Goal: Task Accomplishment & Management: Manage account settings

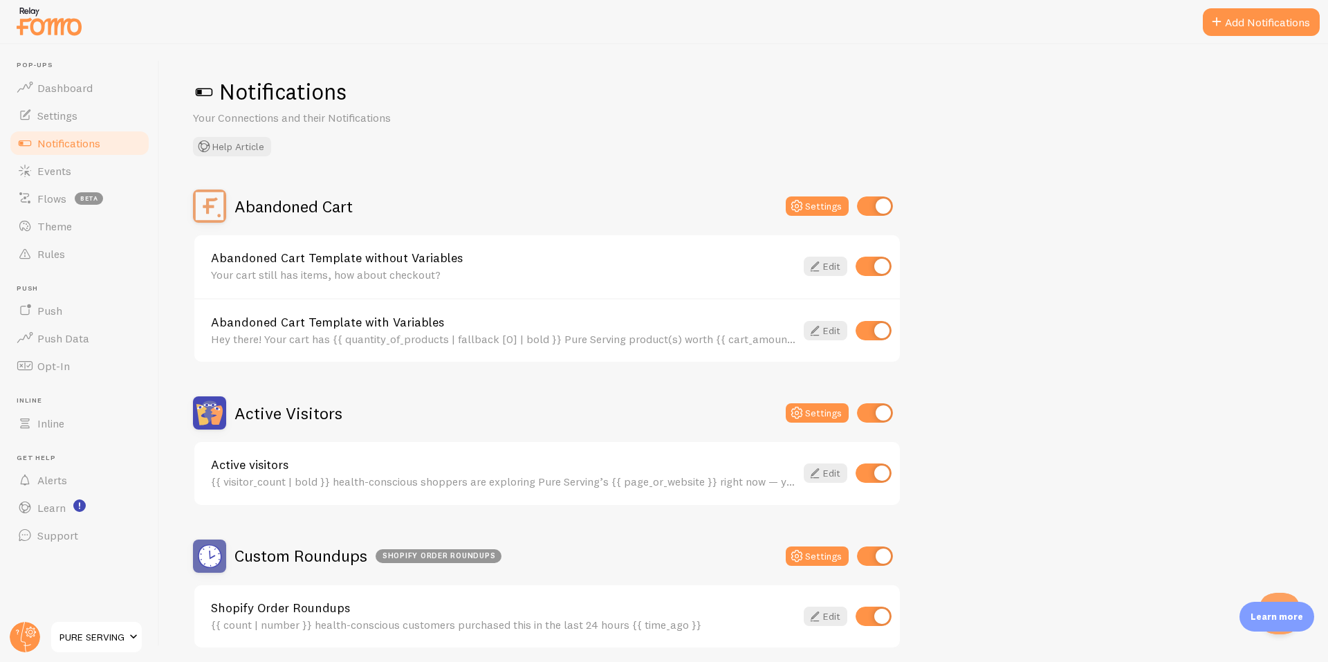
scroll to position [230, 0]
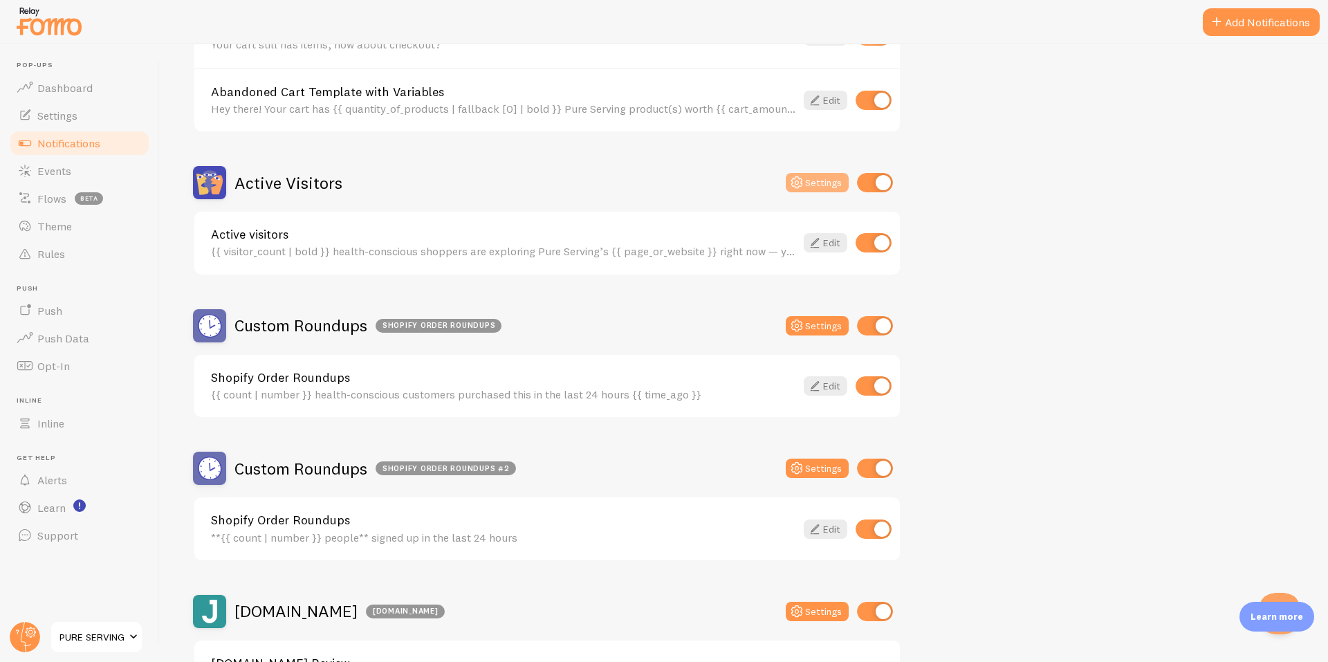
click at [817, 186] on button "Settings" at bounding box center [817, 182] width 63 height 19
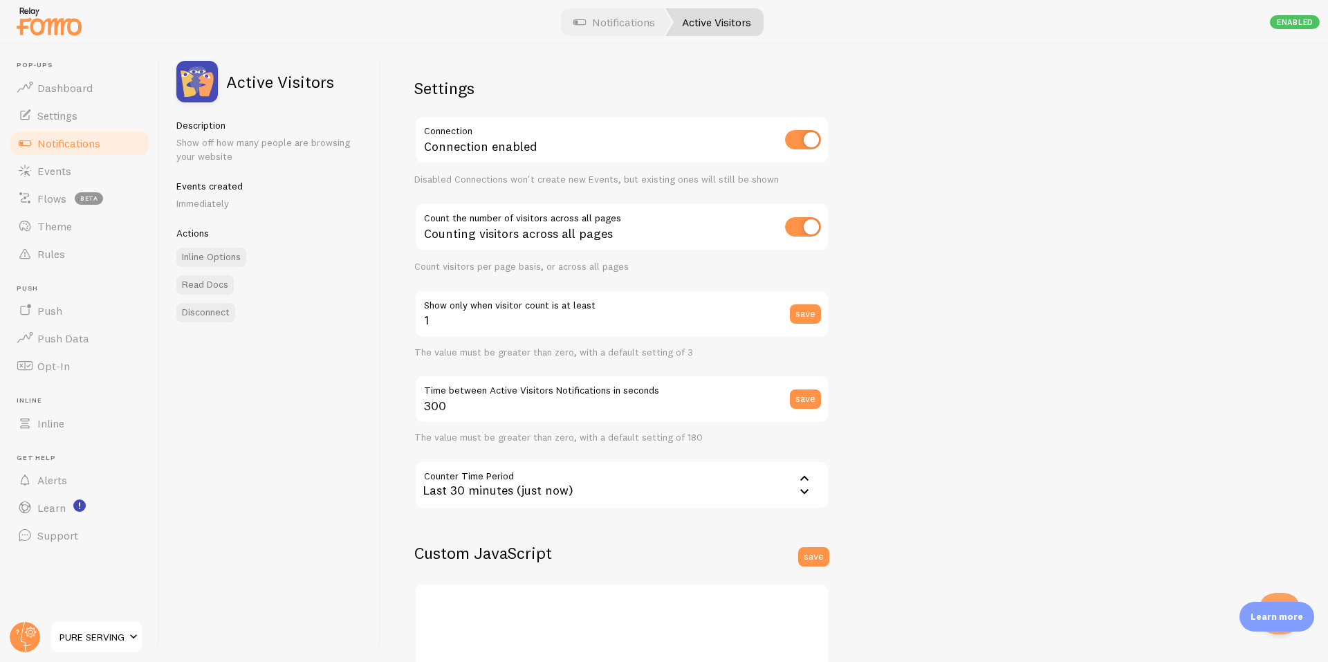
scroll to position [208, 0]
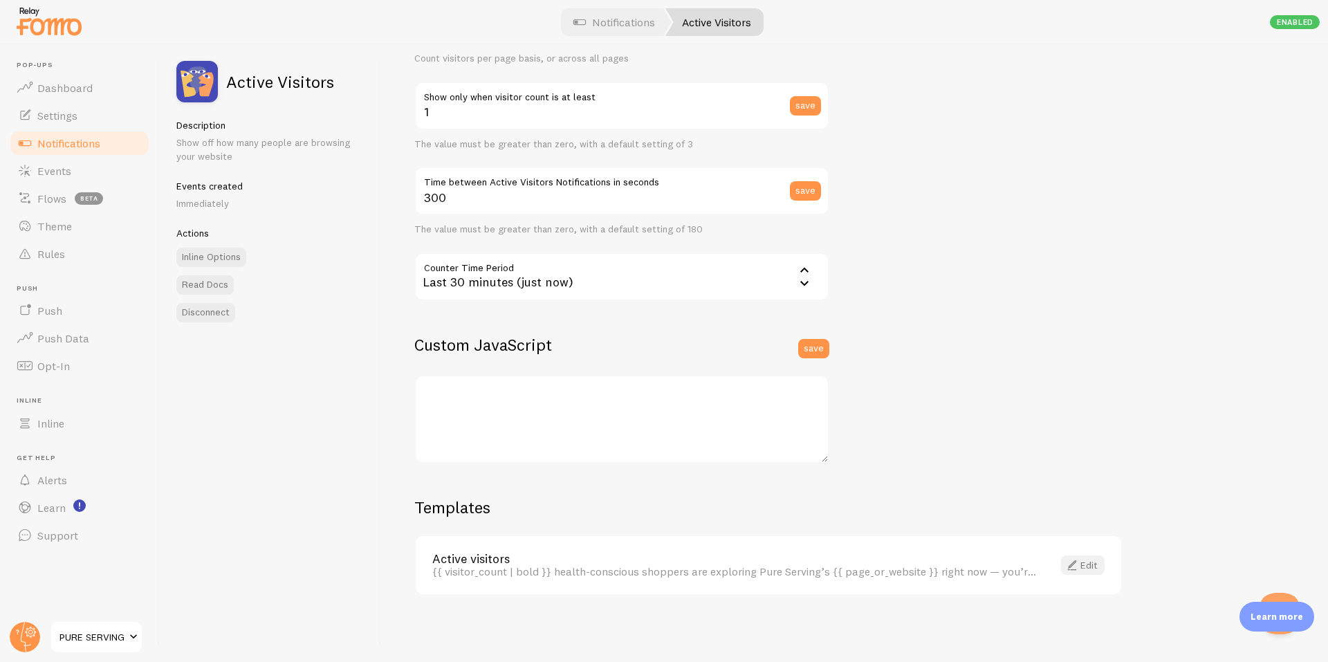
click at [1094, 570] on link "Edit" at bounding box center [1083, 564] width 44 height 19
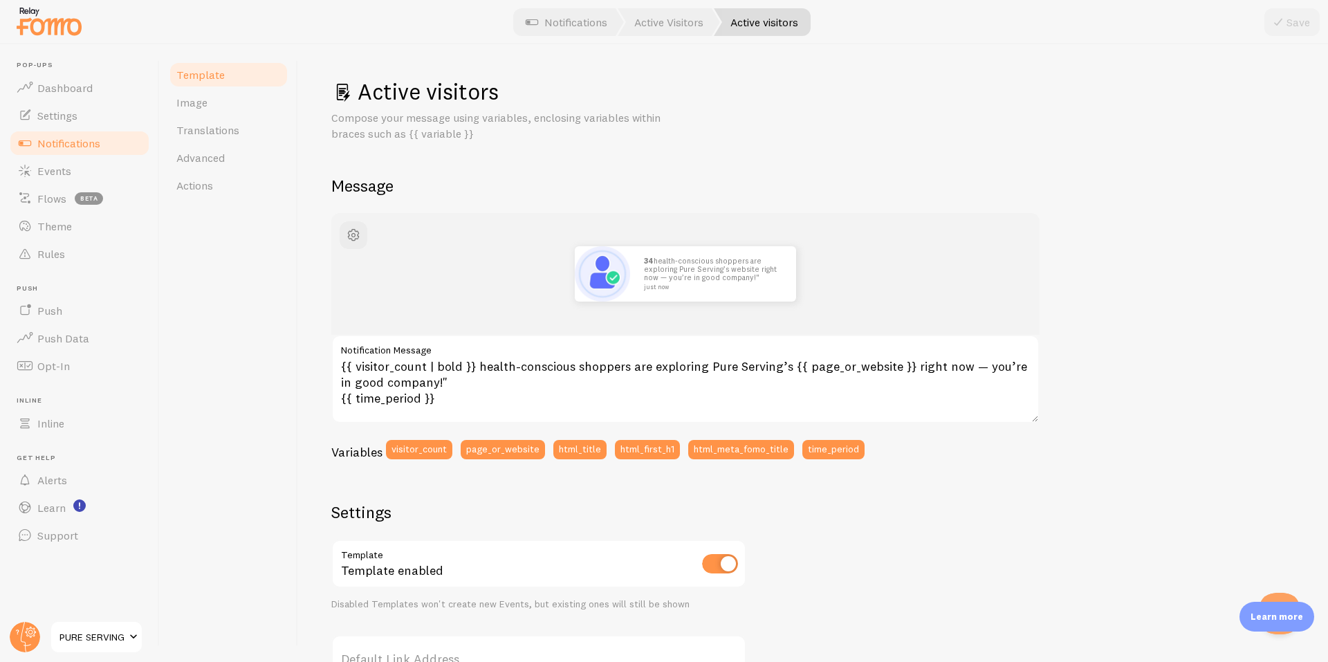
click at [103, 141] on link "Notifications" at bounding box center [79, 143] width 142 height 28
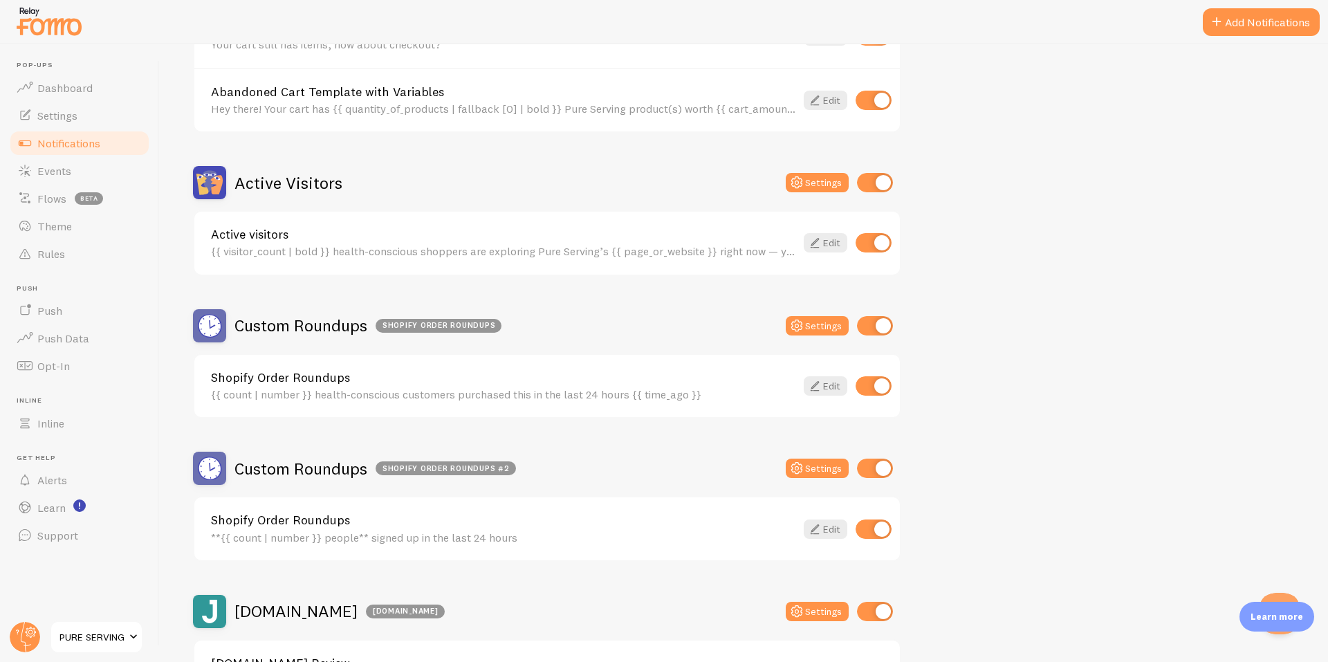
scroll to position [461, 0]
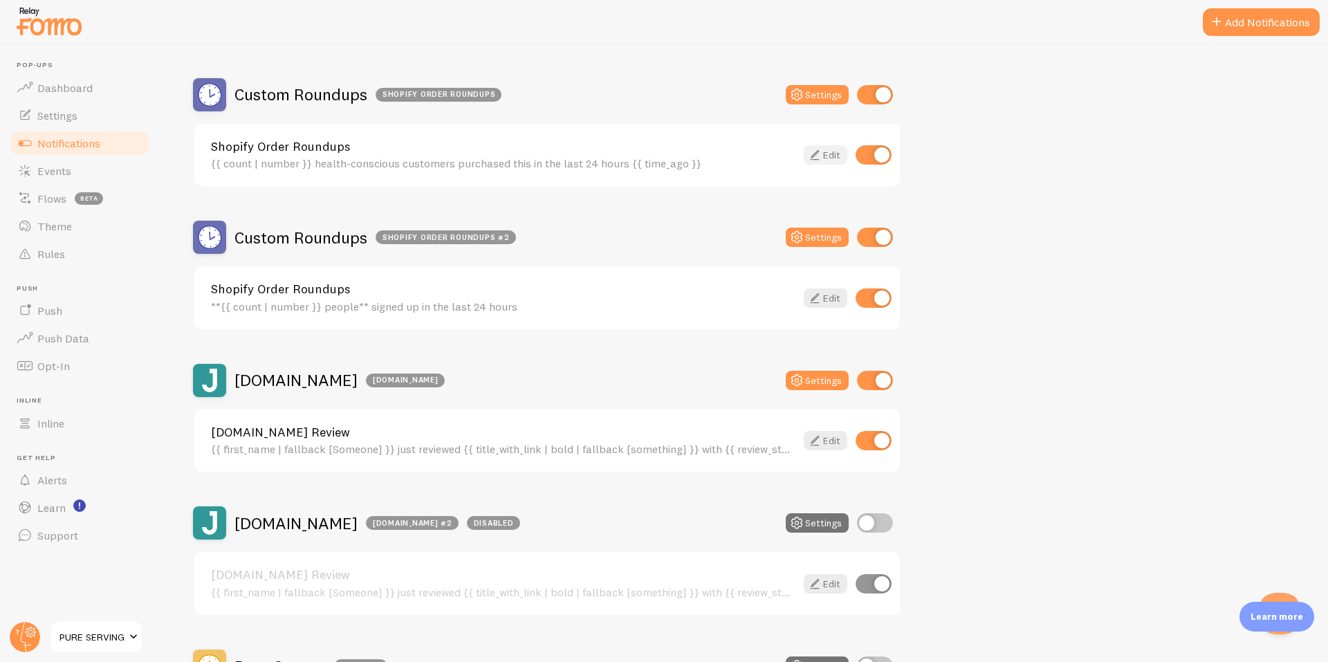
click at [817, 156] on icon at bounding box center [814, 155] width 17 height 17
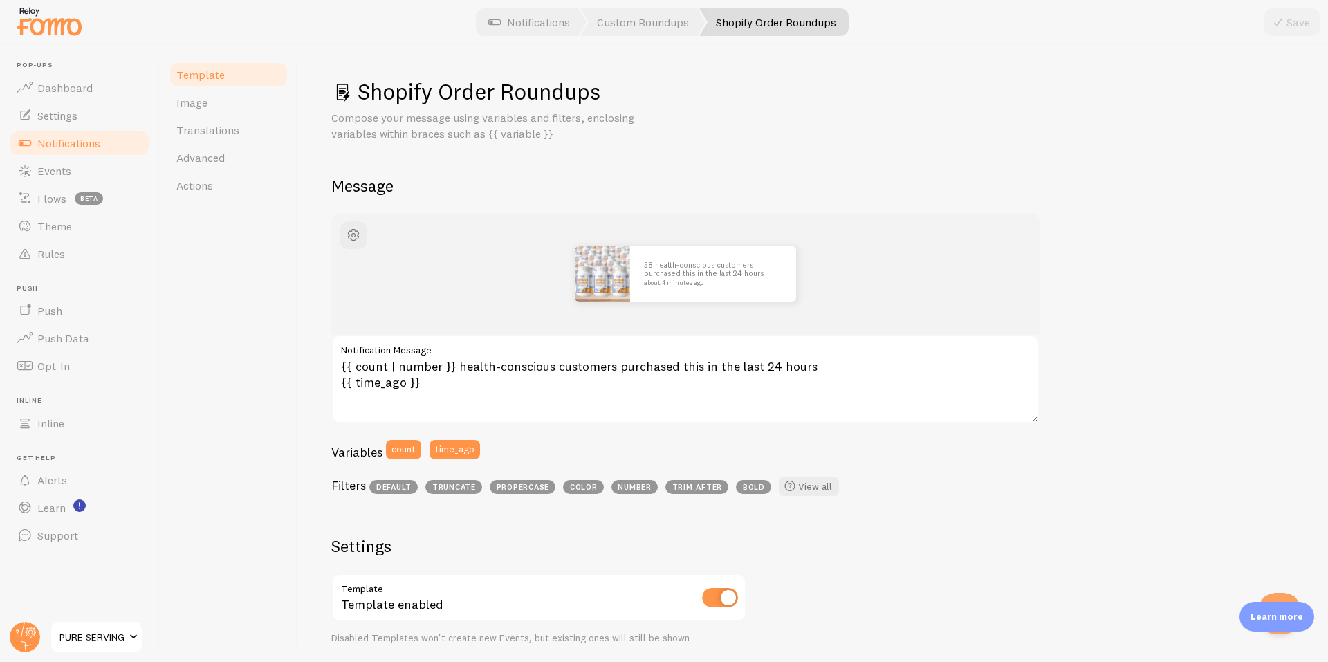
click at [107, 142] on link "Notifications" at bounding box center [79, 143] width 142 height 28
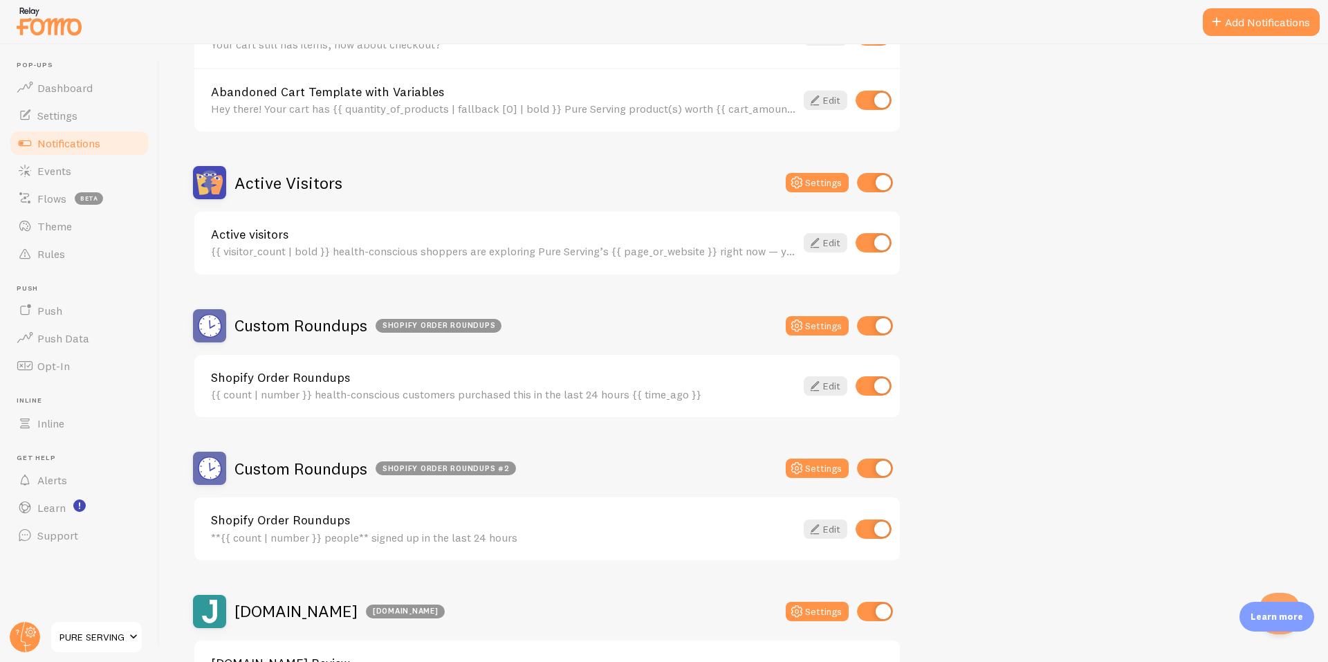
scroll to position [461, 0]
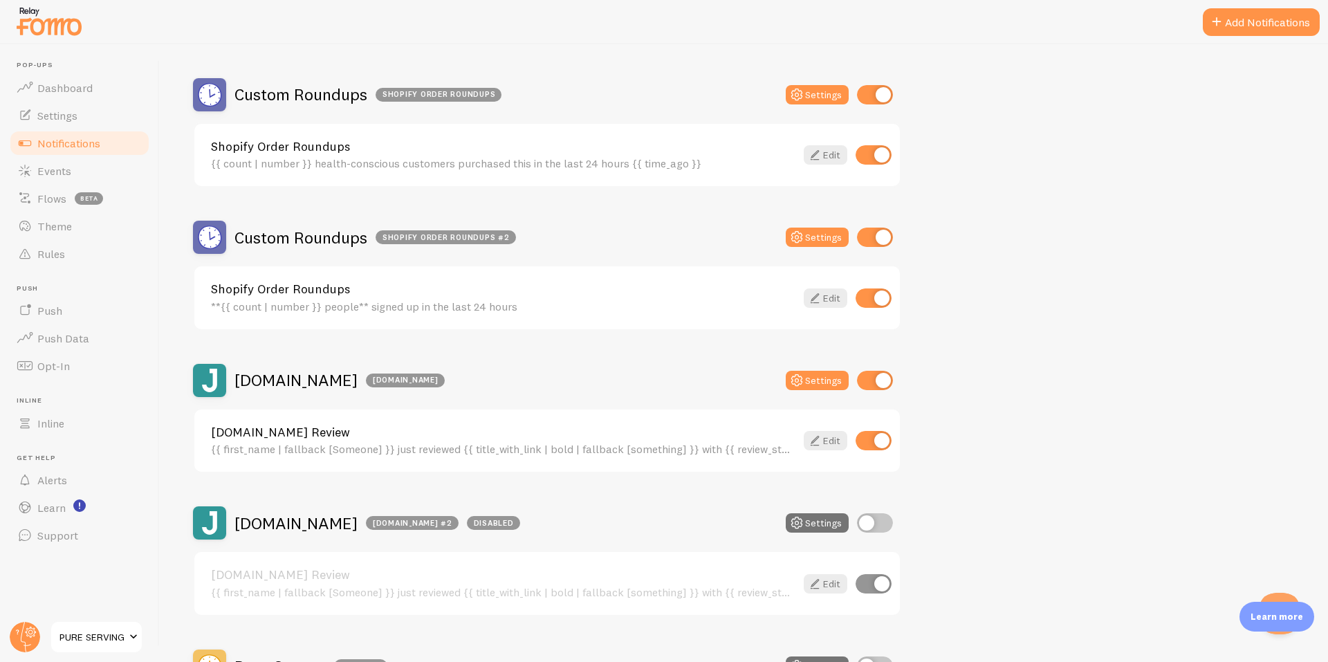
click at [877, 234] on input "checkbox" at bounding box center [875, 236] width 36 height 19
checkbox input "false"
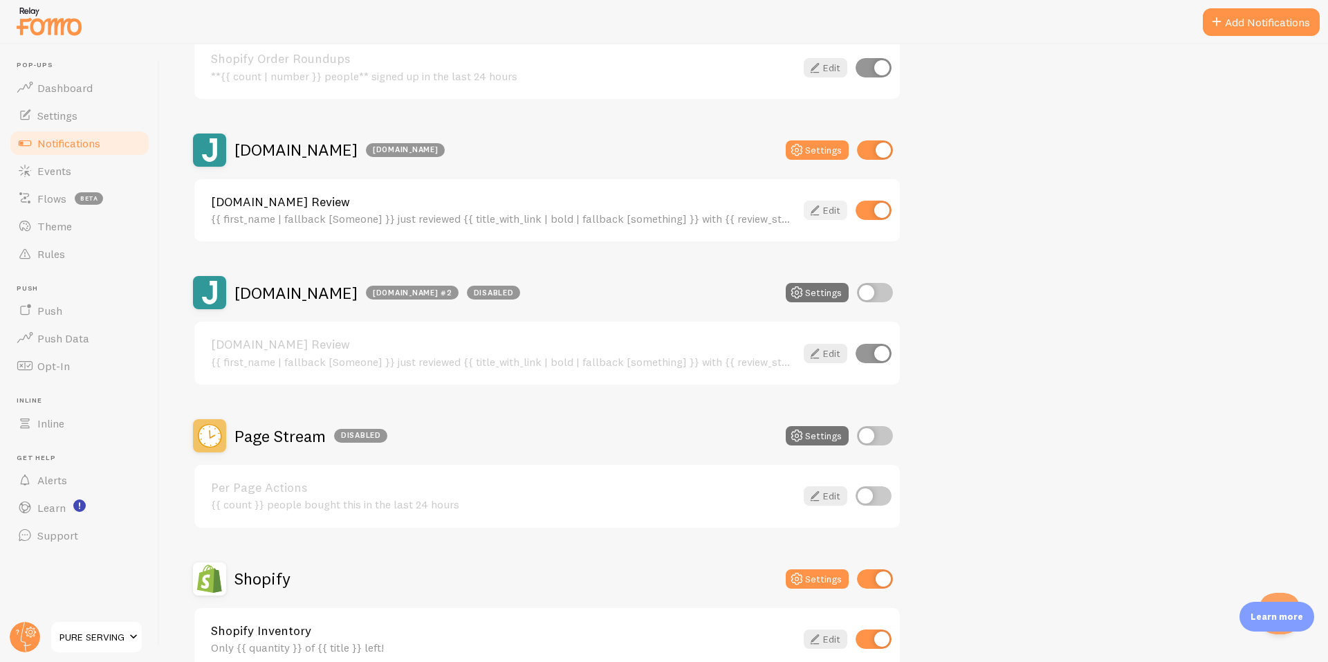
click at [824, 212] on link "Edit" at bounding box center [826, 210] width 44 height 19
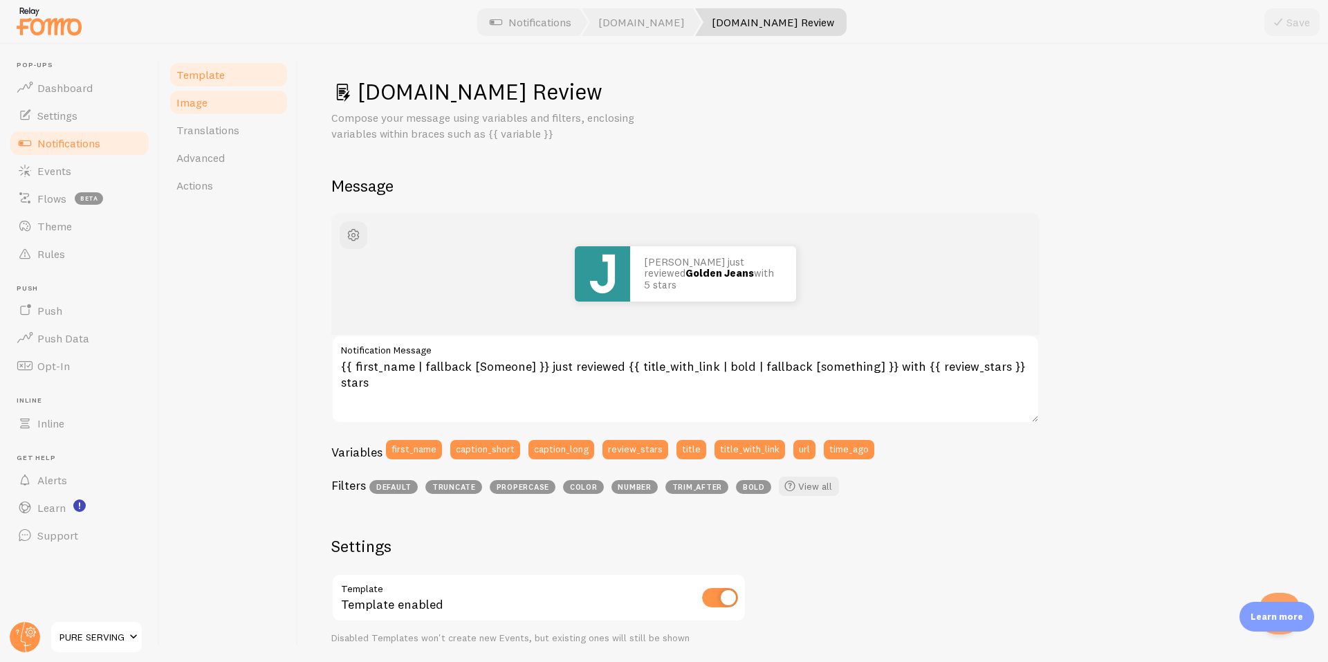
click at [224, 108] on link "Image" at bounding box center [228, 103] width 121 height 28
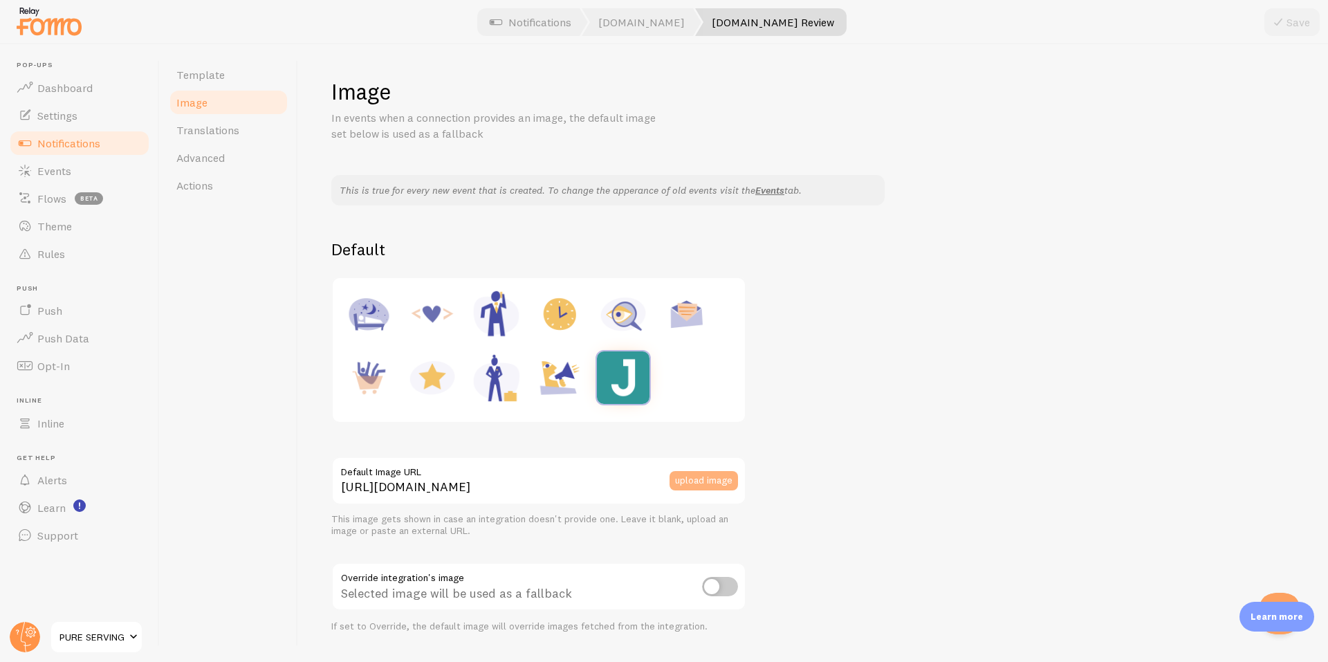
click at [711, 485] on button "upload image" at bounding box center [703, 480] width 68 height 19
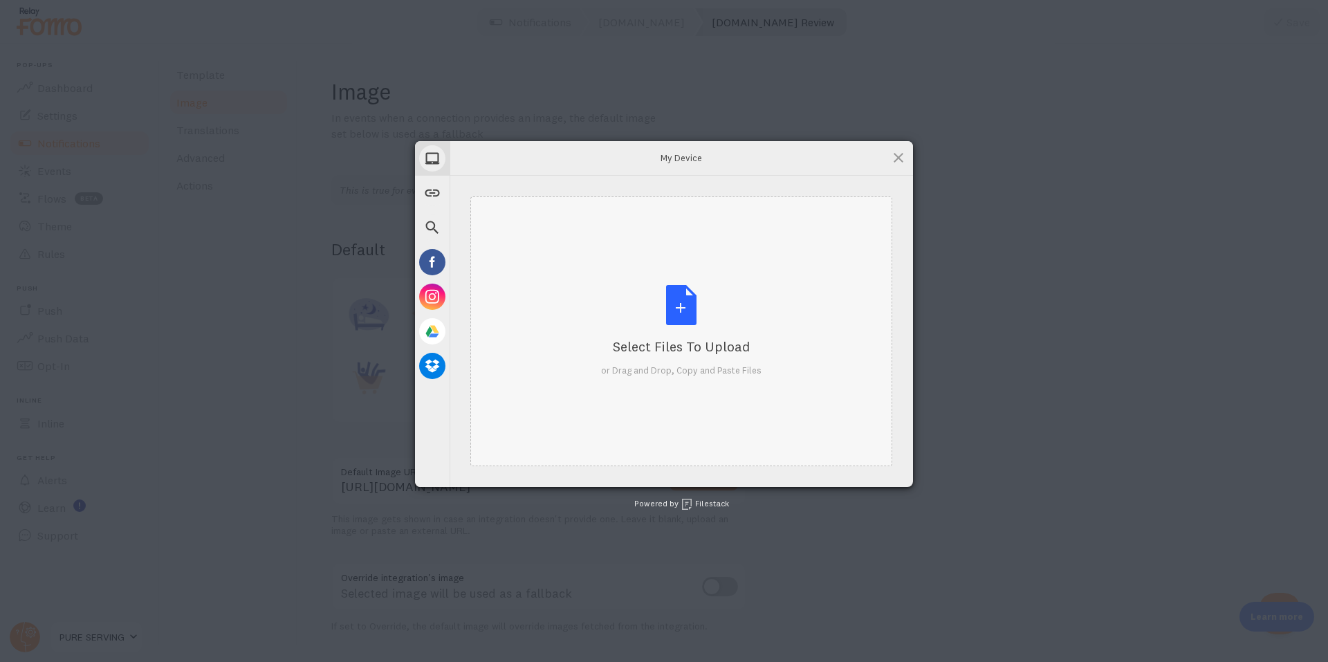
click at [644, 312] on div "Select Files to Upload or Drag and Drop, Copy and Paste Files" at bounding box center [681, 331] width 160 height 92
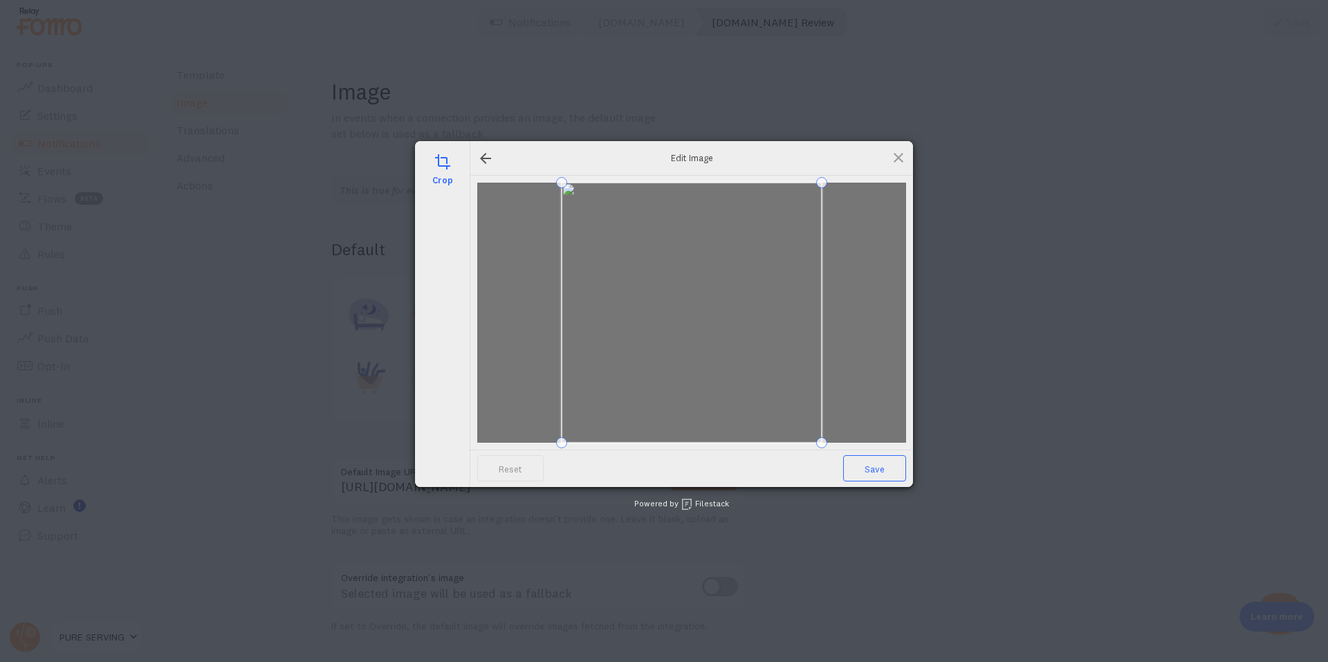
click at [874, 476] on span "Save" at bounding box center [874, 468] width 63 height 26
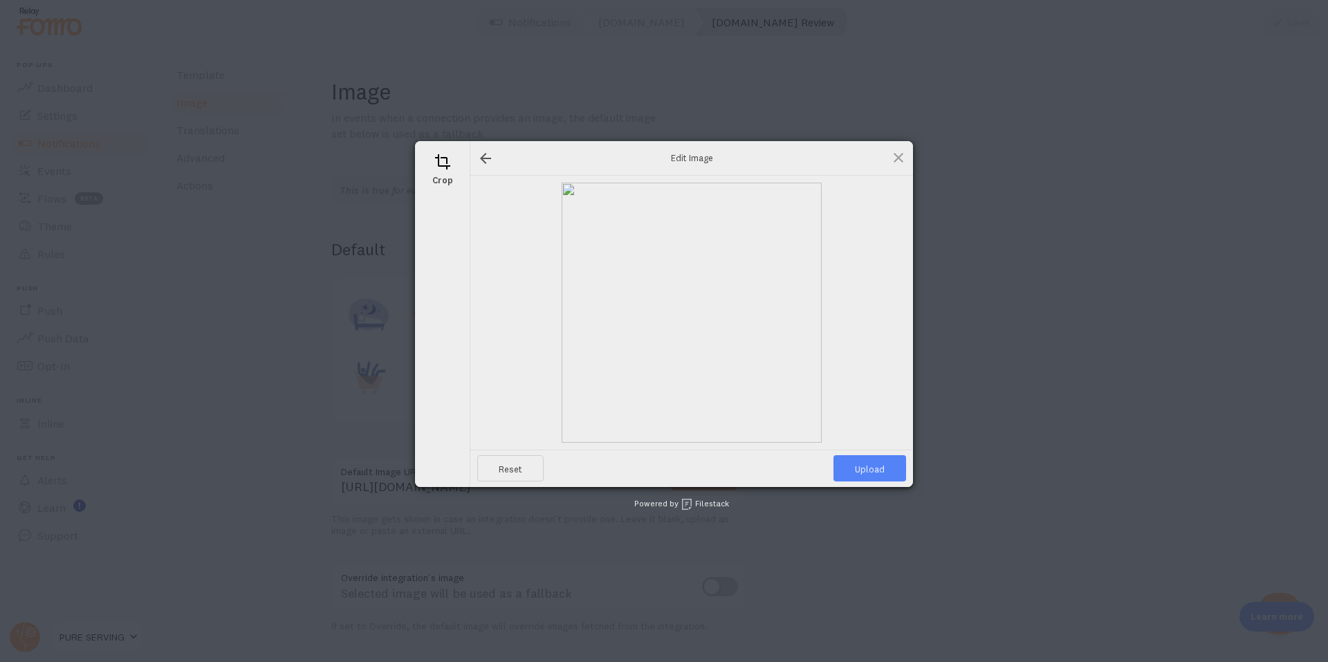
click at [874, 475] on span "Upload" at bounding box center [869, 468] width 73 height 26
type input "[URL][DOMAIN_NAME][DOMAIN_NAME]"
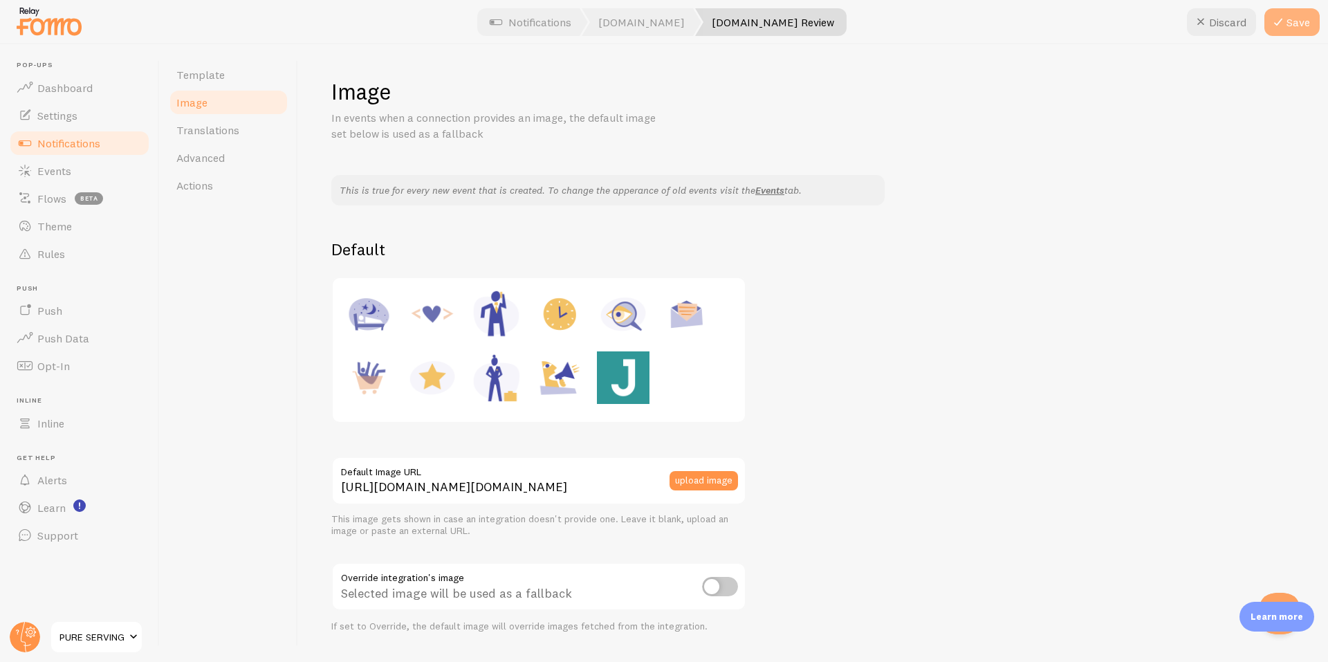
click at [1297, 34] on button "Save" at bounding box center [1291, 22] width 55 height 28
click at [219, 75] on span "Template" at bounding box center [200, 75] width 48 height 14
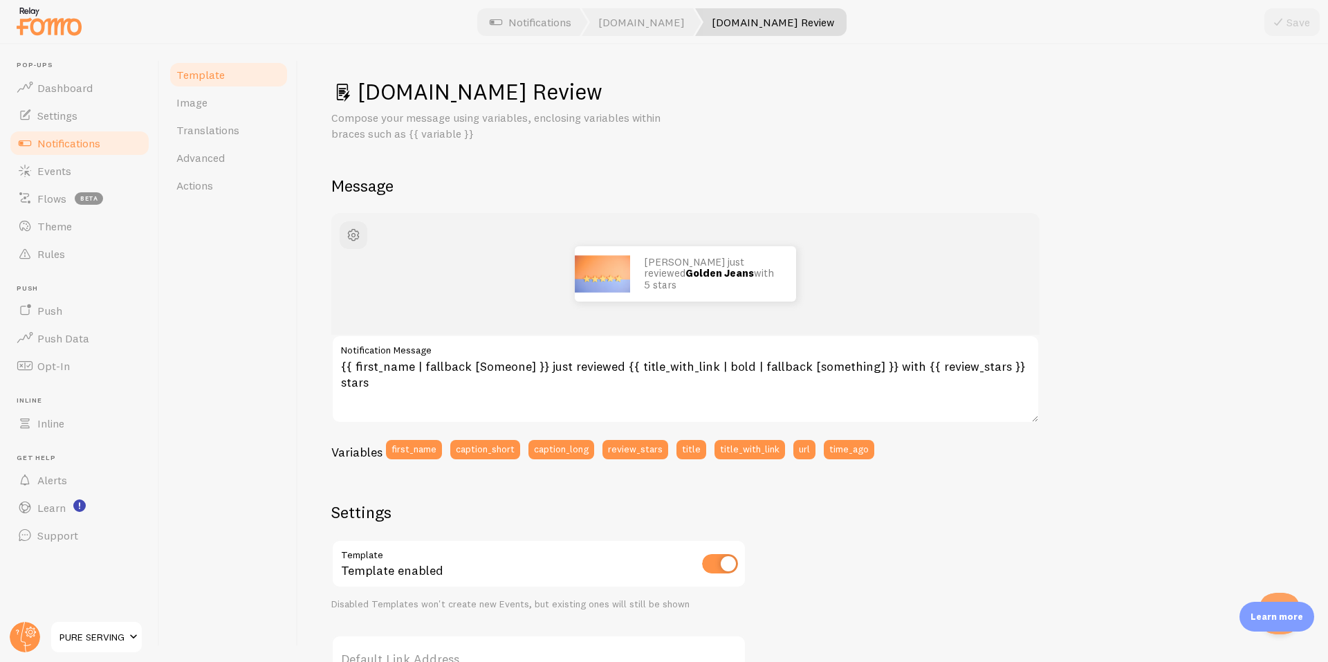
drag, startPoint x: 358, startPoint y: 82, endPoint x: 951, endPoint y: 462, distance: 704.1
click at [951, 462] on div "[DOMAIN_NAME] Review Compose your message using variables, enclosing variables …" at bounding box center [812, 509] width 963 height 864
copy div "[DOMAIN_NAME] Review Compose your message using variables, enclosing variables …"
